Goal: Find specific page/section: Find specific page/section

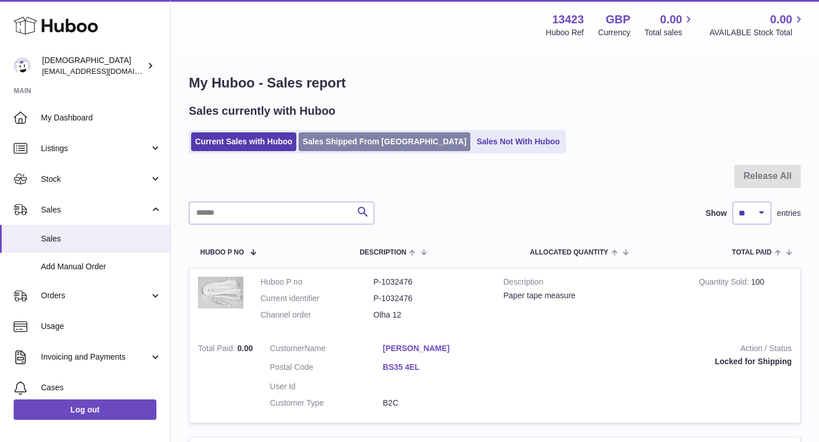
click at [284, 136] on link "Sales Shipped From [GEOGRAPHIC_DATA]" at bounding box center [384, 141] width 172 height 19
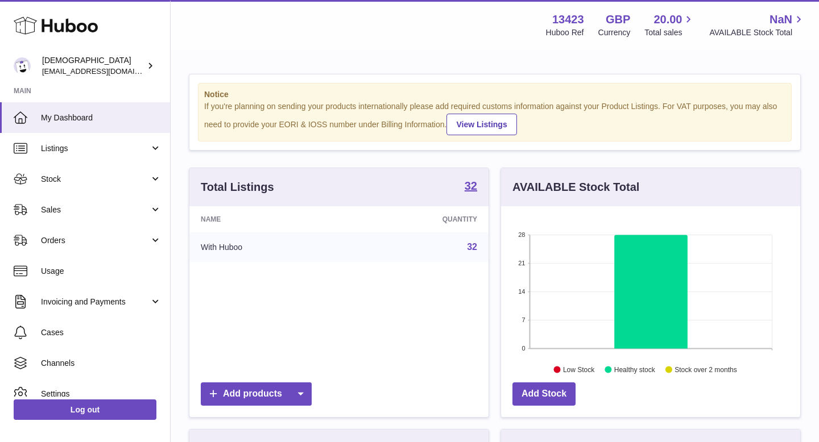
scroll to position [177, 299]
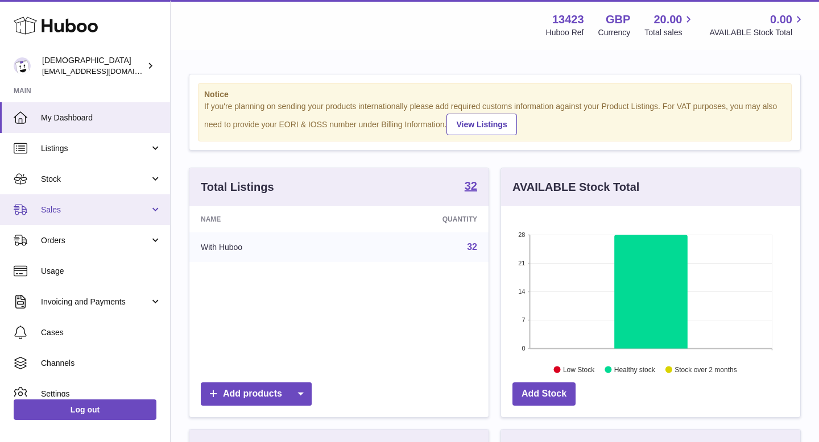
click at [103, 212] on span "Sales" at bounding box center [95, 210] width 109 height 11
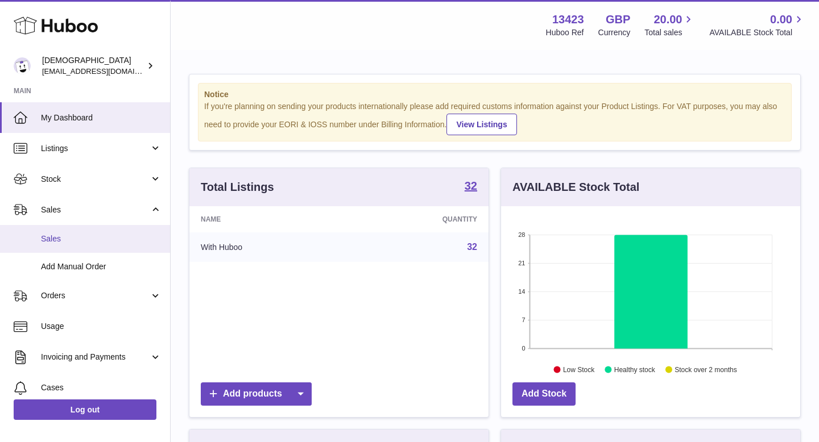
click at [101, 245] on link "Sales" at bounding box center [85, 239] width 170 height 28
